Goal: Information Seeking & Learning: Check status

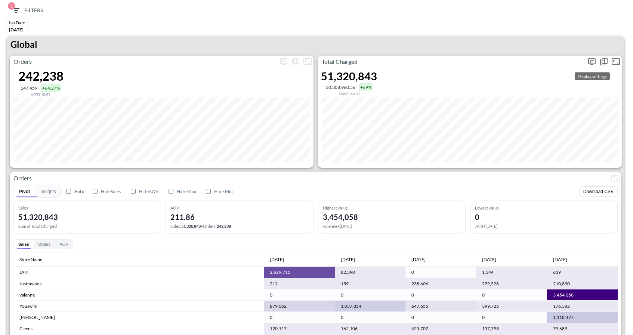
click at [589, 63] on icon "more" at bounding box center [591, 61] width 9 height 9
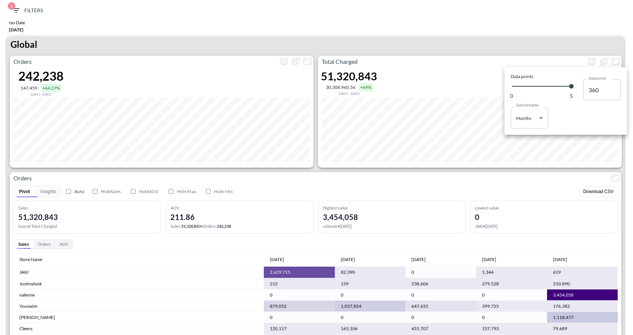
click at [532, 121] on body "BI.P.EYE, Interactive Analytics Dashboards 1 Filters Iso Date [DATE] Global Ord…" at bounding box center [316, 167] width 633 height 335
click at [520, 131] on ul "Days Months" at bounding box center [528, 142] width 37 height 28
click at [521, 137] on div "Days" at bounding box center [521, 137] width 10 height 7
type input "Days"
type input "150"
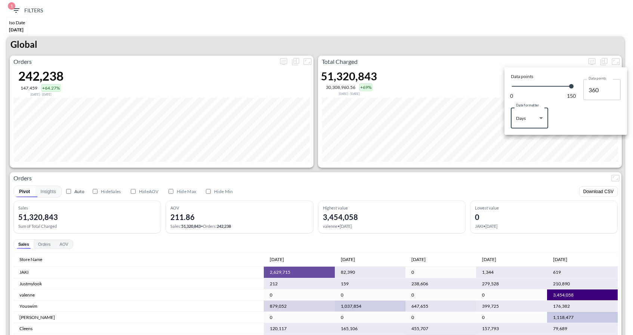
click at [499, 22] on div at bounding box center [316, 167] width 633 height 335
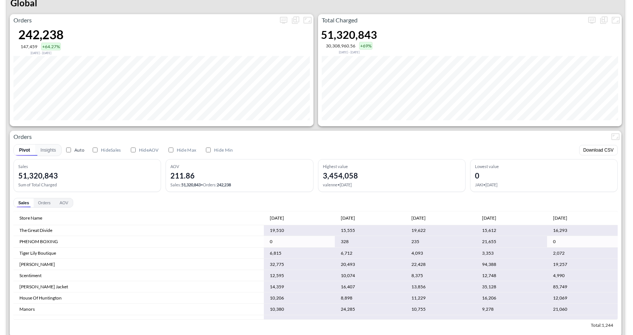
scroll to position [11, 0]
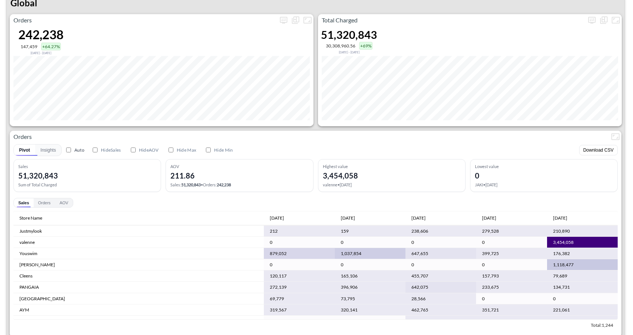
click at [558, 204] on div "Sales Orders AOV" at bounding box center [315, 203] width 604 height 10
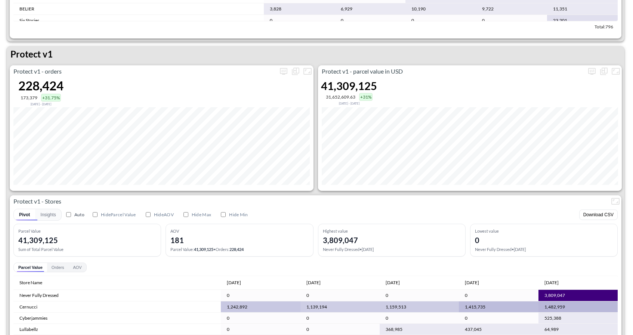
scroll to position [1054, 0]
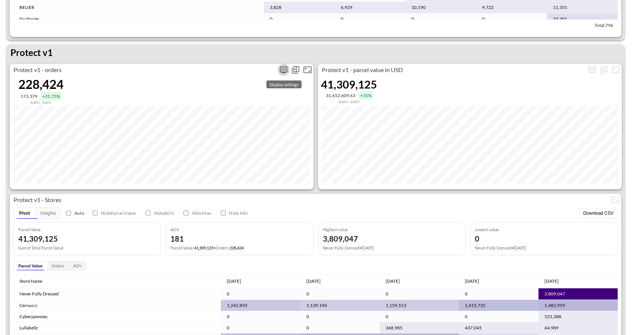
click at [286, 68] on icon "more" at bounding box center [283, 69] width 9 height 9
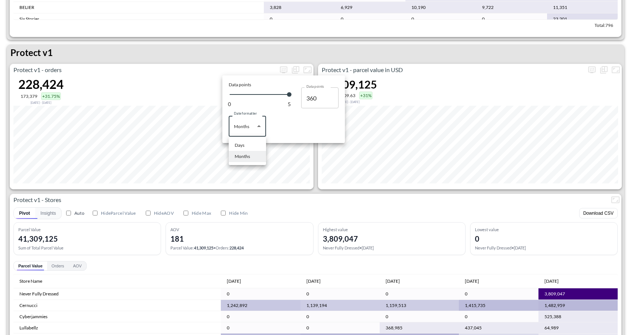
click at [251, 124] on body "BI.P.EYE, Interactive Analytics Dashboards 1 Filters Iso Date [DATE] Global Ord…" at bounding box center [316, 167] width 633 height 335
click at [246, 142] on li "Days" at bounding box center [247, 145] width 37 height 11
type input "Days"
type input "150"
click at [288, 58] on div at bounding box center [316, 167] width 633 height 335
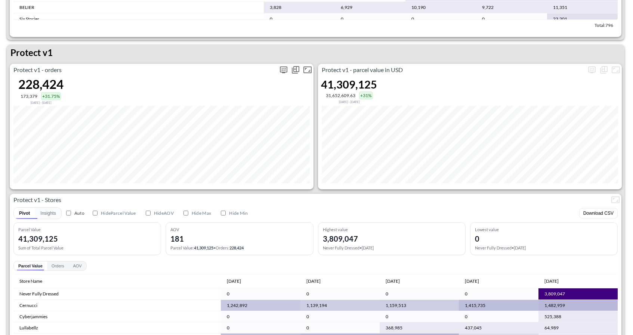
click at [286, 69] on icon "more" at bounding box center [283, 69] width 9 height 9
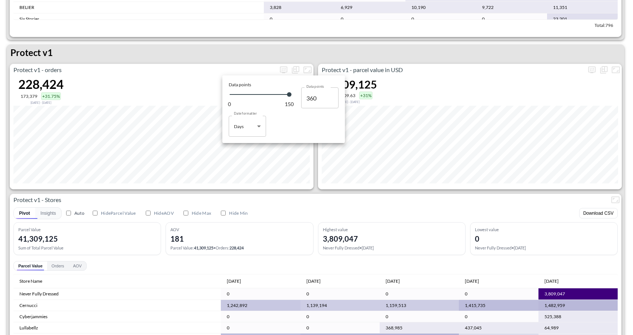
click at [258, 126] on body "BI.P.EYE, Interactive Analytics Dashboards 1 Filters Iso Date [DATE] Global Ord…" at bounding box center [316, 167] width 633 height 335
click at [246, 154] on div "Months" at bounding box center [242, 156] width 15 height 7
type input "Months"
click at [277, 206] on div at bounding box center [316, 167] width 633 height 335
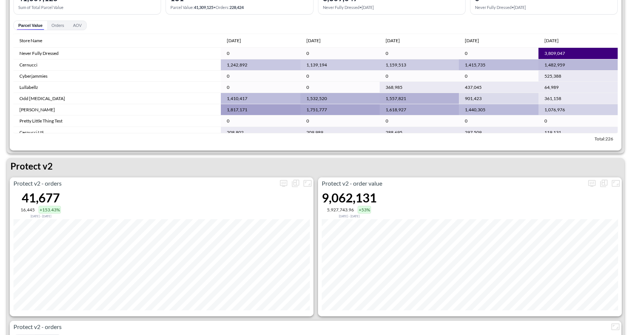
scroll to position [1419, 0]
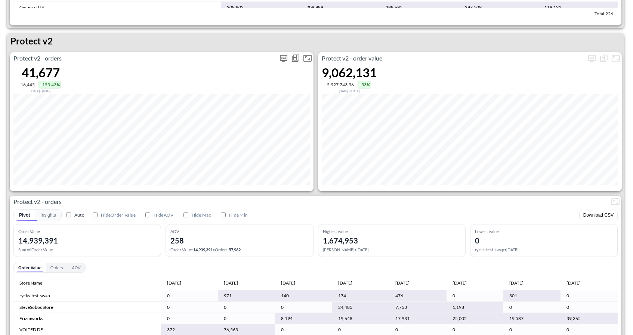
click at [283, 52] on button "more" at bounding box center [283, 58] width 12 height 12
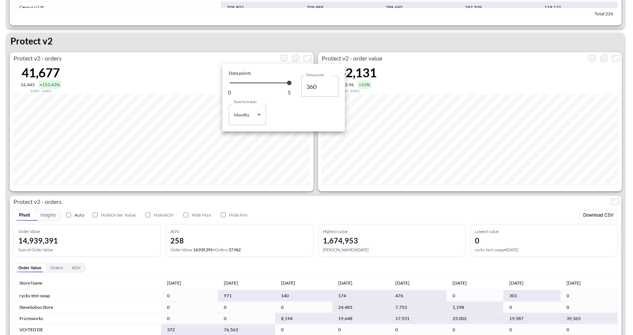
click at [253, 121] on body "BI.P.EYE, Interactive Analytics Dashboards 1 Filters Iso Date [DATE] Global Ord…" at bounding box center [316, 167] width 633 height 335
click at [243, 134] on div "Days" at bounding box center [240, 133] width 10 height 7
type input "Days"
type input "150"
click at [229, 199] on div at bounding box center [316, 167] width 633 height 335
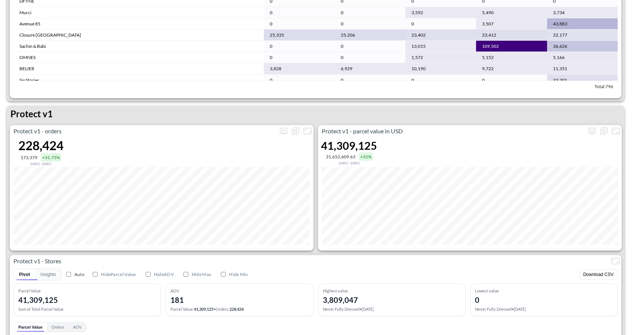
scroll to position [998, 0]
